Goal: Check status: Check status

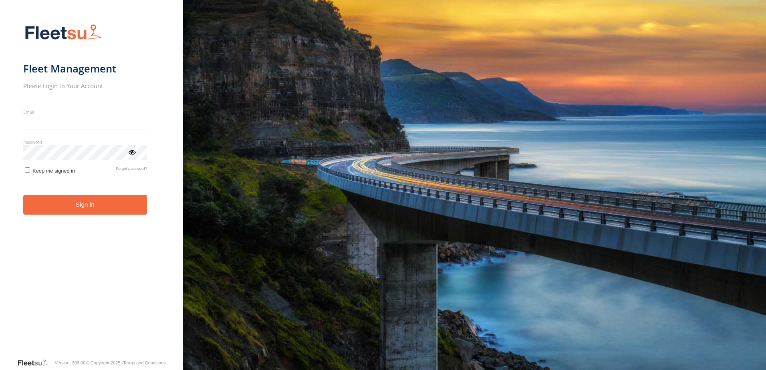
type input "**********"
click at [76, 210] on button "Sign in" at bounding box center [85, 205] width 124 height 20
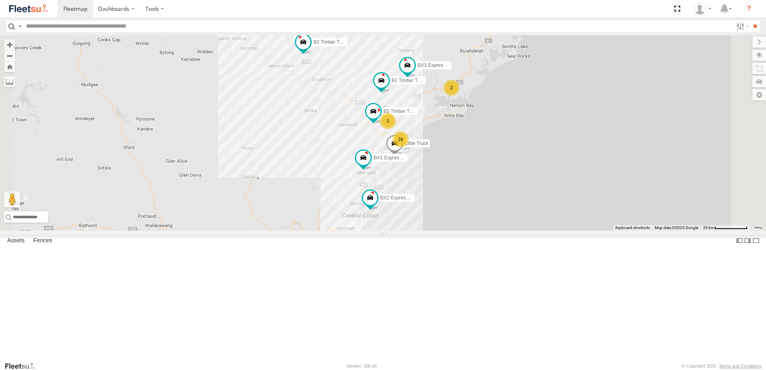
scroll to position [40, 0]
click at [0, 0] on span at bounding box center [0, 0] width 0 height 0
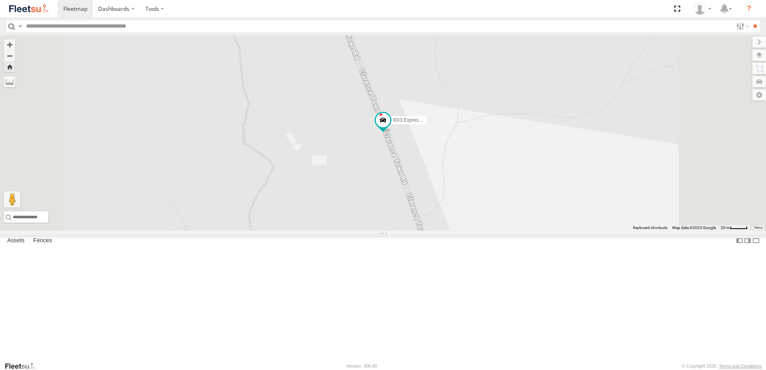
click at [0, 0] on span at bounding box center [0, 0] width 0 height 0
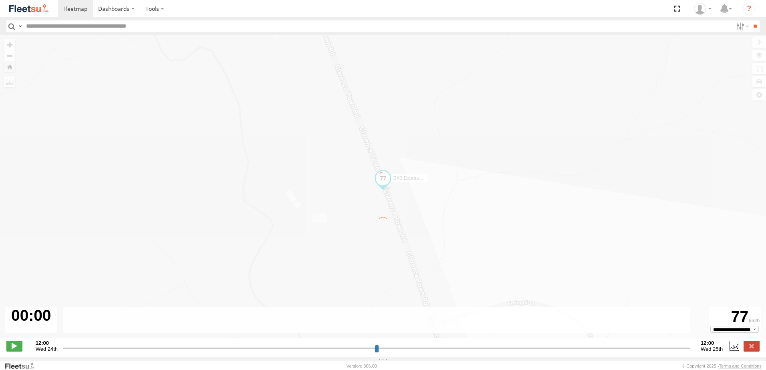
type input "**********"
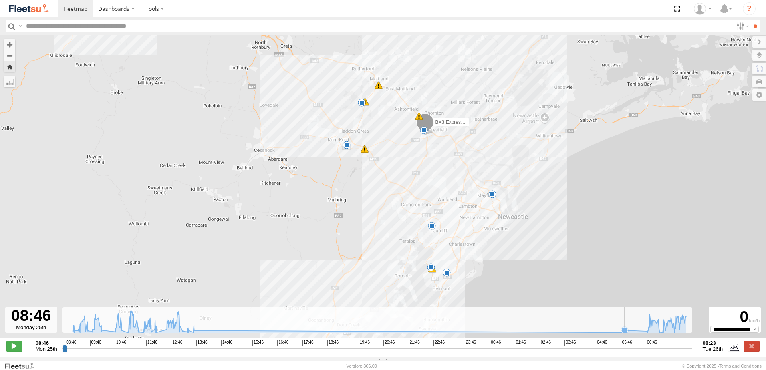
click at [629, 330] on rect at bounding box center [378, 320] width 630 height 26
click at [639, 332] on icon at bounding box center [380, 322] width 622 height 22
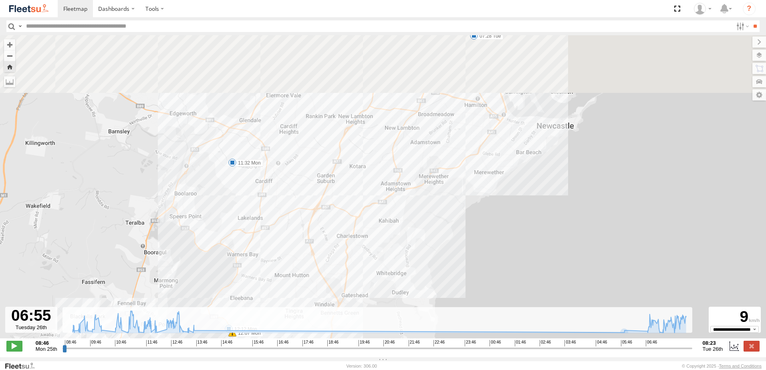
drag, startPoint x: 426, startPoint y: 107, endPoint x: 486, endPoint y: 211, distance: 120.2
click at [498, 230] on div "BX3 Express Ute 09:29 Mon 09:36 Mon 09:45 Mon 09:54 Mon 10:44 Mon 10:52 Mon 11:…" at bounding box center [383, 191] width 766 height 312
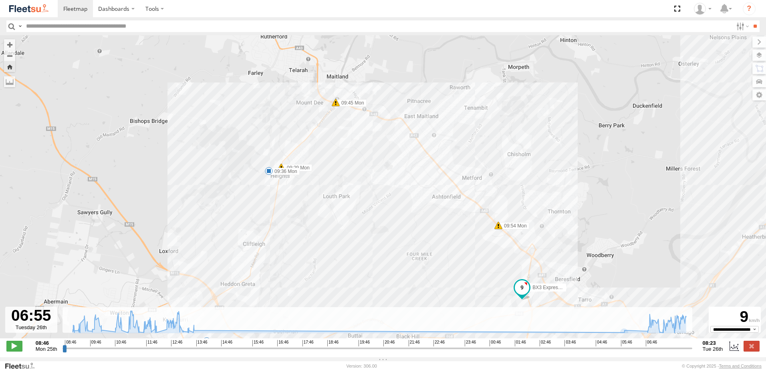
drag, startPoint x: 496, startPoint y: 144, endPoint x: 493, endPoint y: 129, distance: 15.3
click at [493, 129] on div "BX3 Express Ute 09:29 Mon 09:36 Mon 09:45 Mon 09:54 Mon 10:44 Mon 10:52 Mon 11:…" at bounding box center [383, 191] width 766 height 312
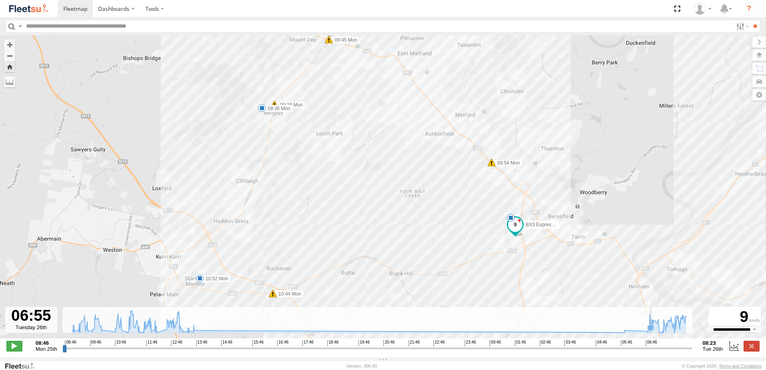
click at [652, 330] on icon at bounding box center [651, 328] width 6 height 6
click at [657, 327] on icon at bounding box center [657, 324] width 6 height 6
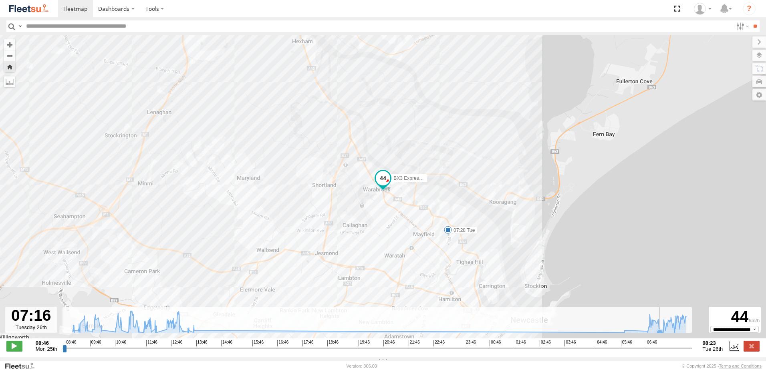
click at [660, 334] on icon at bounding box center [660, 333] width 6 height 6
click at [665, 333] on icon at bounding box center [380, 322] width 622 height 22
click at [672, 330] on icon at bounding box center [380, 322] width 622 height 22
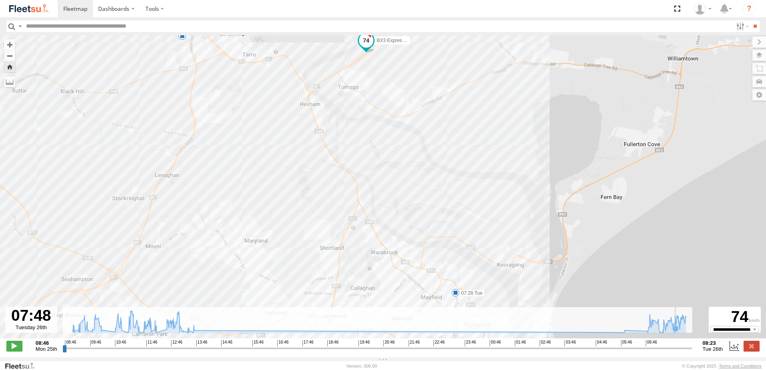
click at [677, 329] on icon at bounding box center [380, 322] width 622 height 22
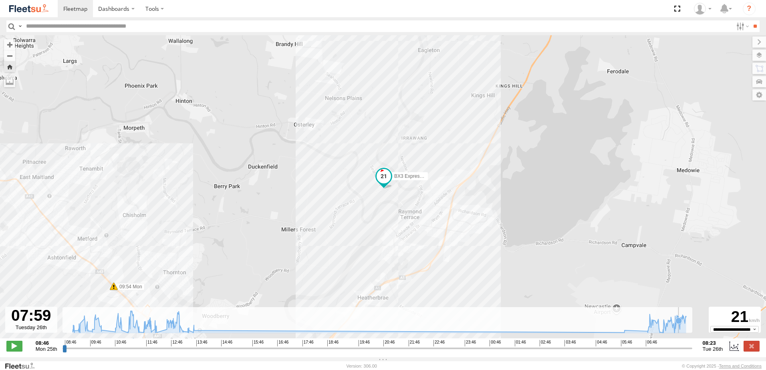
click at [679, 325] on icon at bounding box center [679, 321] width 8 height 8
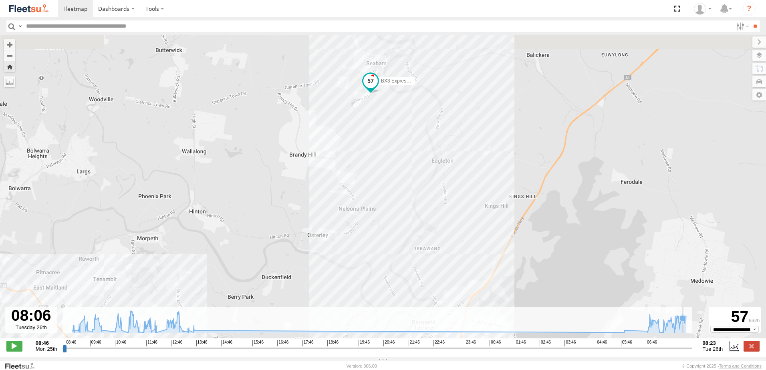
click at [683, 328] on icon at bounding box center [380, 322] width 622 height 22
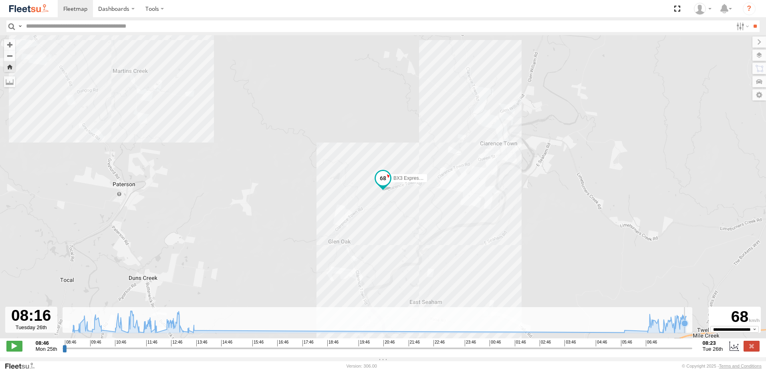
click at [685, 327] on icon at bounding box center [685, 323] width 6 height 6
drag, startPoint x: 594, startPoint y: 119, endPoint x: 592, endPoint y: 135, distance: 16.5
click at [592, 134] on div "BX3 Express Ute 09:29 Mon 09:36 Mon 09:45 Mon 09:54 Mon 10:44 Mon 10:52 Mon 11:…" at bounding box center [383, 191] width 766 height 312
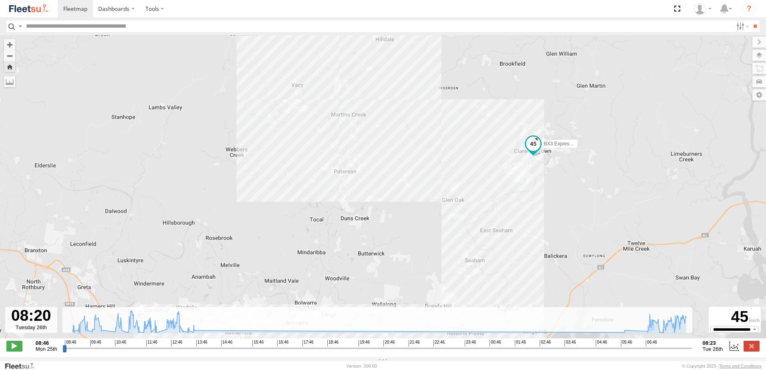
click at [563, 139] on div "BX3 Express Ute 09:29 Mon 09:36 Mon 09:45 Mon 09:54 Mon 10:44 Mon 10:52 Mon 11:…" at bounding box center [383, 191] width 766 height 312
